Goal: Use online tool/utility: Utilize a website feature to perform a specific function

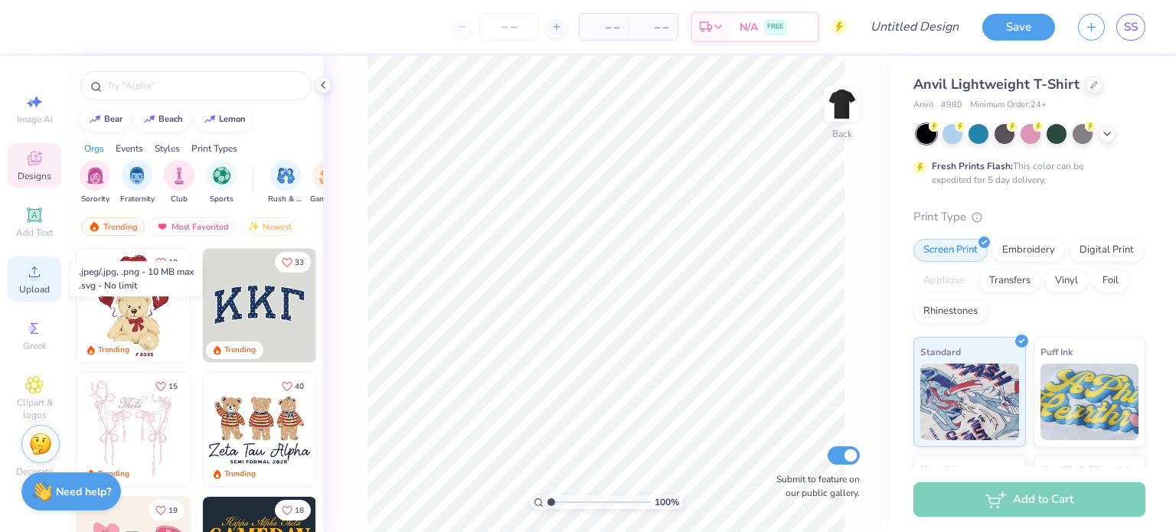
click at [42, 278] on icon at bounding box center [34, 272] width 18 height 18
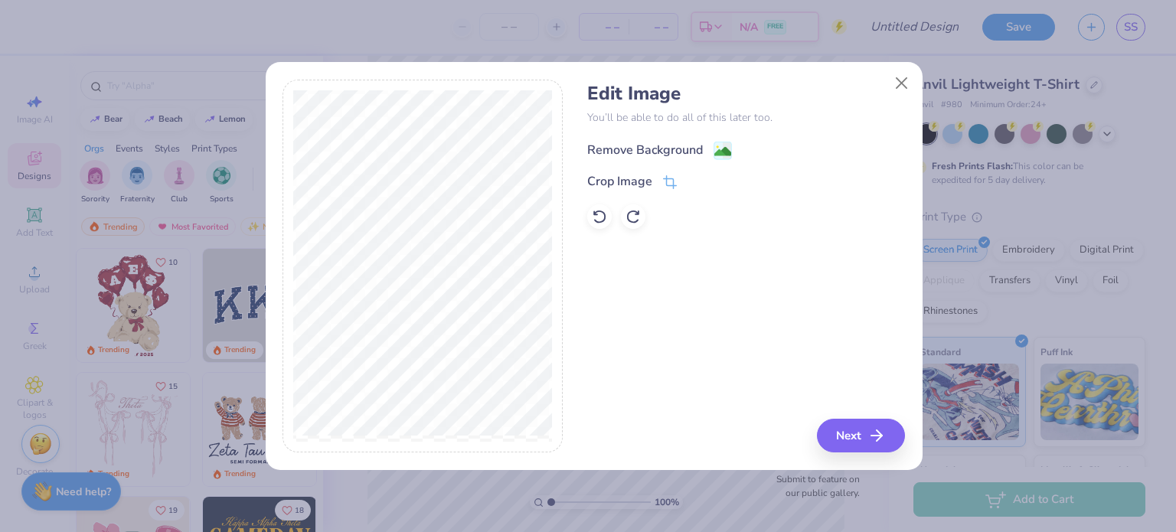
click at [721, 152] on image at bounding box center [722, 151] width 17 height 17
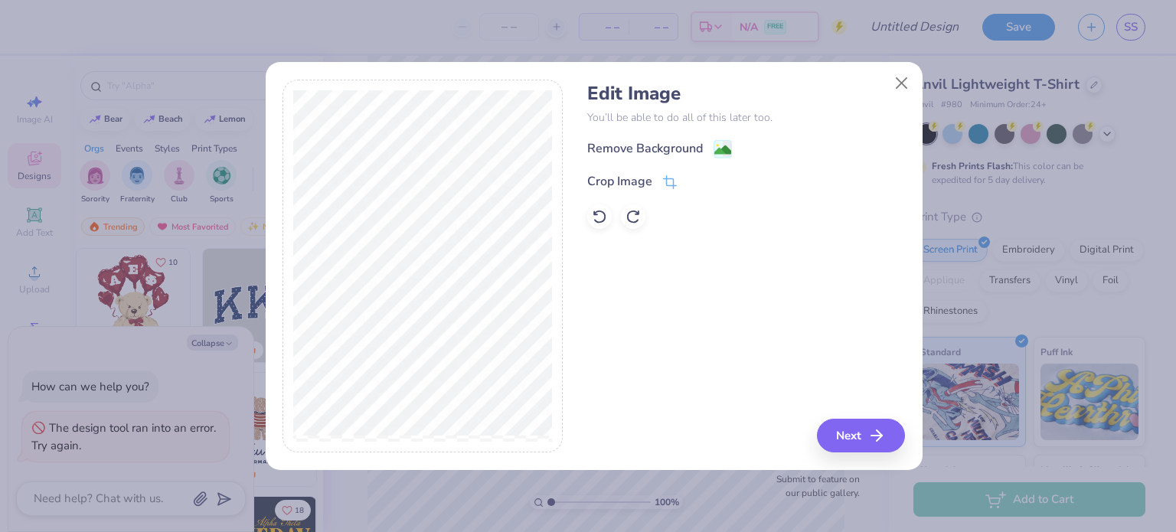
type textarea "x"
click at [671, 182] on icon at bounding box center [670, 184] width 14 height 14
click at [692, 179] on icon at bounding box center [695, 181] width 9 height 9
click at [695, 178] on icon at bounding box center [695, 181] width 9 height 9
